Goal: Transaction & Acquisition: Purchase product/service

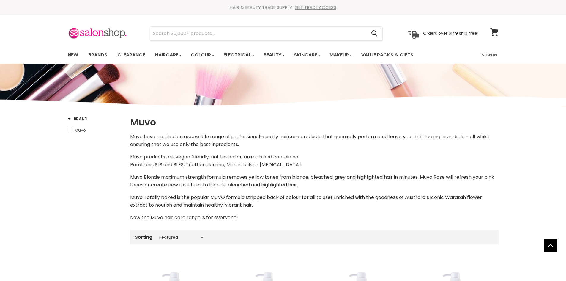
select select "manual"
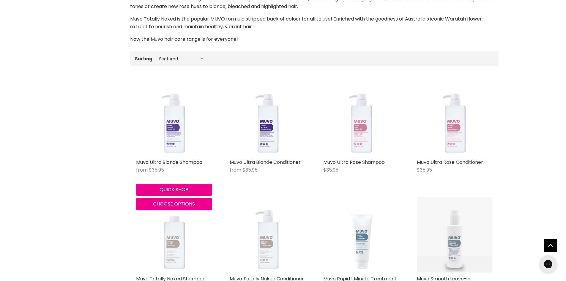
scroll to position [178, 0]
click at [174, 134] on img "Main content" at bounding box center [174, 118] width 76 height 76
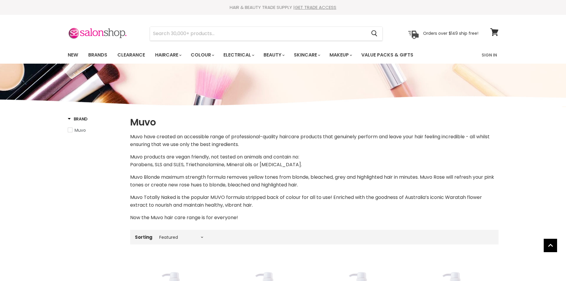
select select "manual"
